Goal: Find specific page/section: Find specific page/section

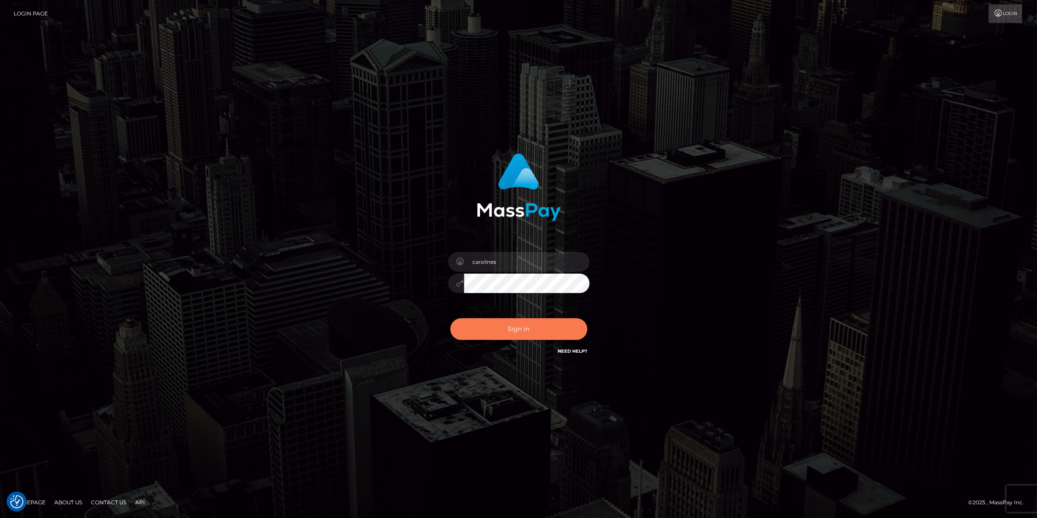
click at [508, 333] on button "Sign in" at bounding box center [518, 329] width 137 height 22
click at [498, 328] on button "Sign in" at bounding box center [518, 329] width 137 height 22
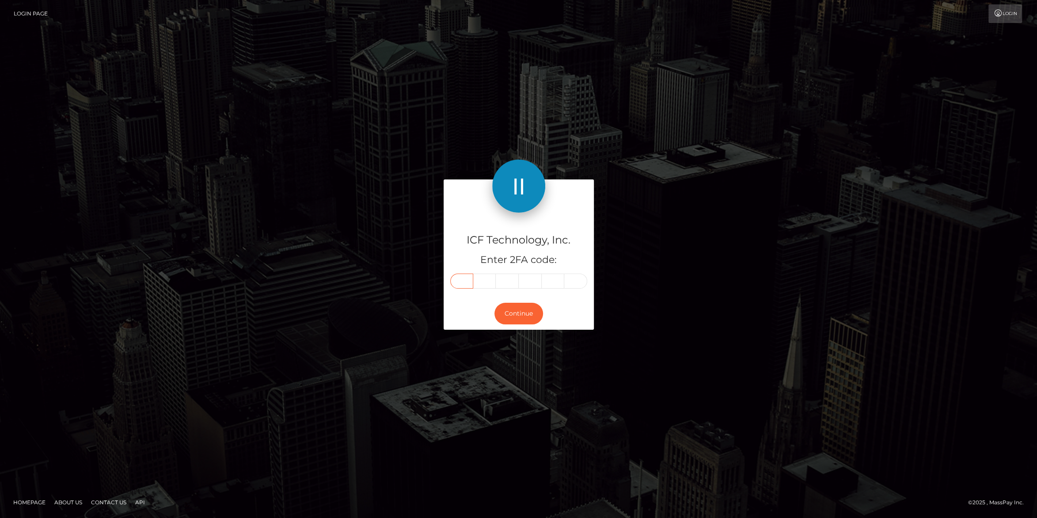
click at [461, 276] on input "text" at bounding box center [461, 280] width 23 height 15
type input "8"
type input "5"
type input "2"
type input "7"
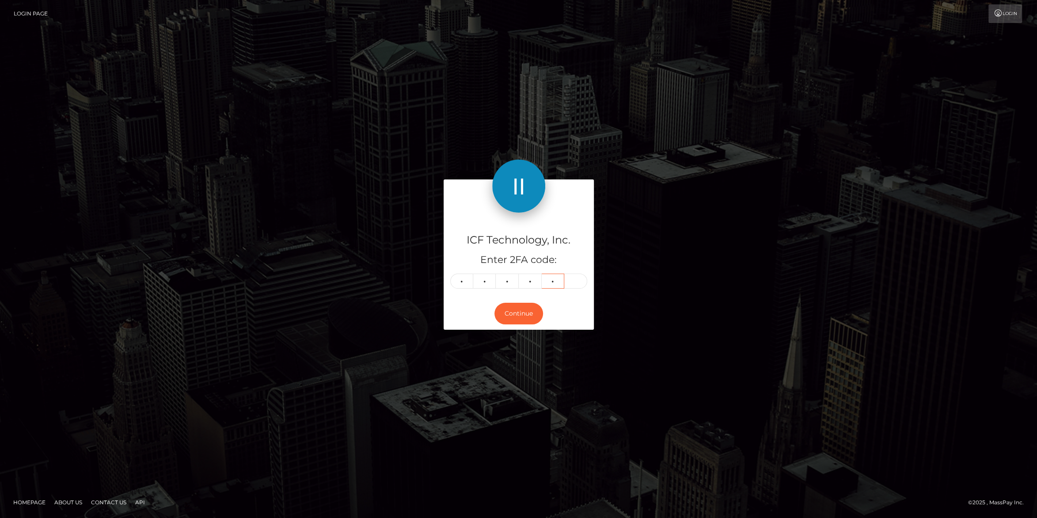
type input "1"
type input "9"
click at [509, 311] on button "Continue" at bounding box center [518, 314] width 49 height 22
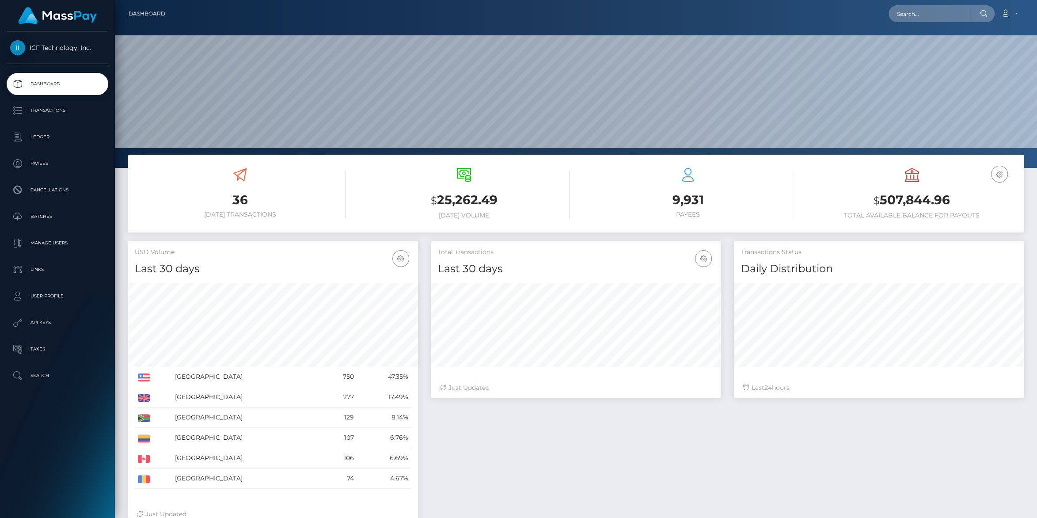
scroll to position [156, 289]
click at [42, 135] on p "Ledger" at bounding box center [57, 136] width 95 height 13
